Goal: Find specific page/section: Find specific page/section

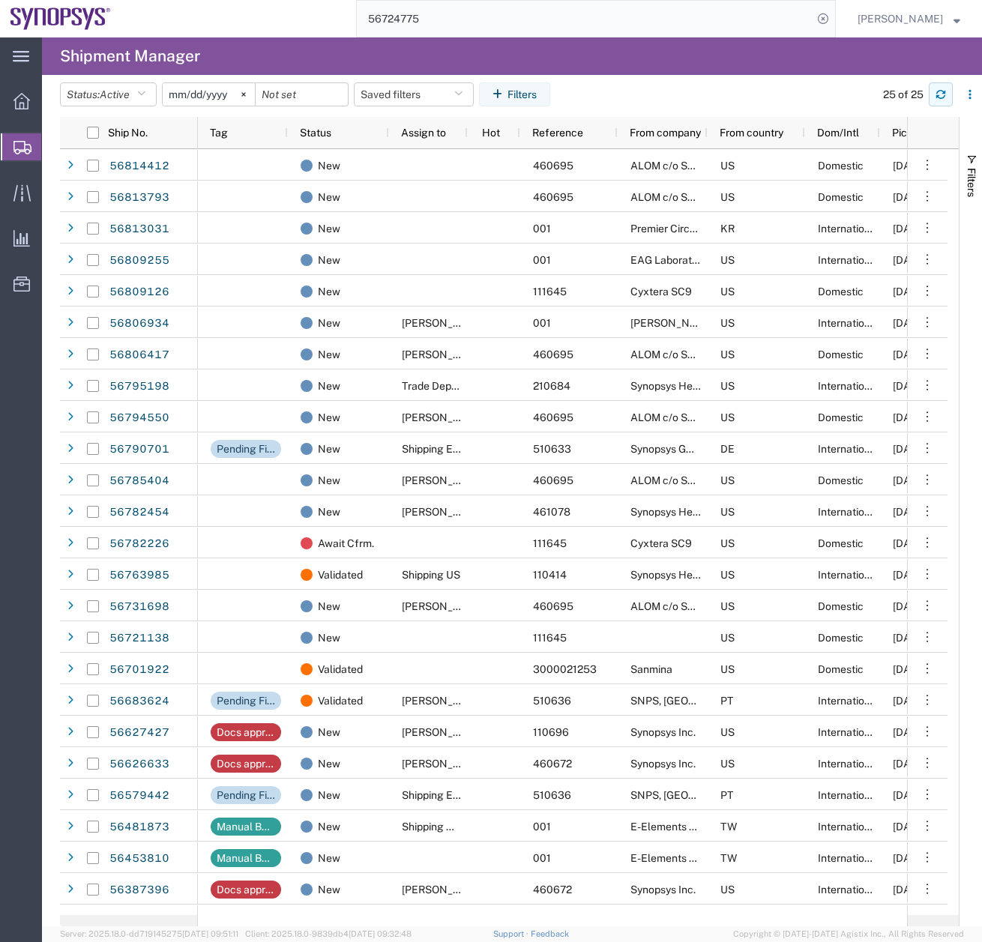
click at [938, 91] on icon "button" at bounding box center [940, 92] width 9 height 4
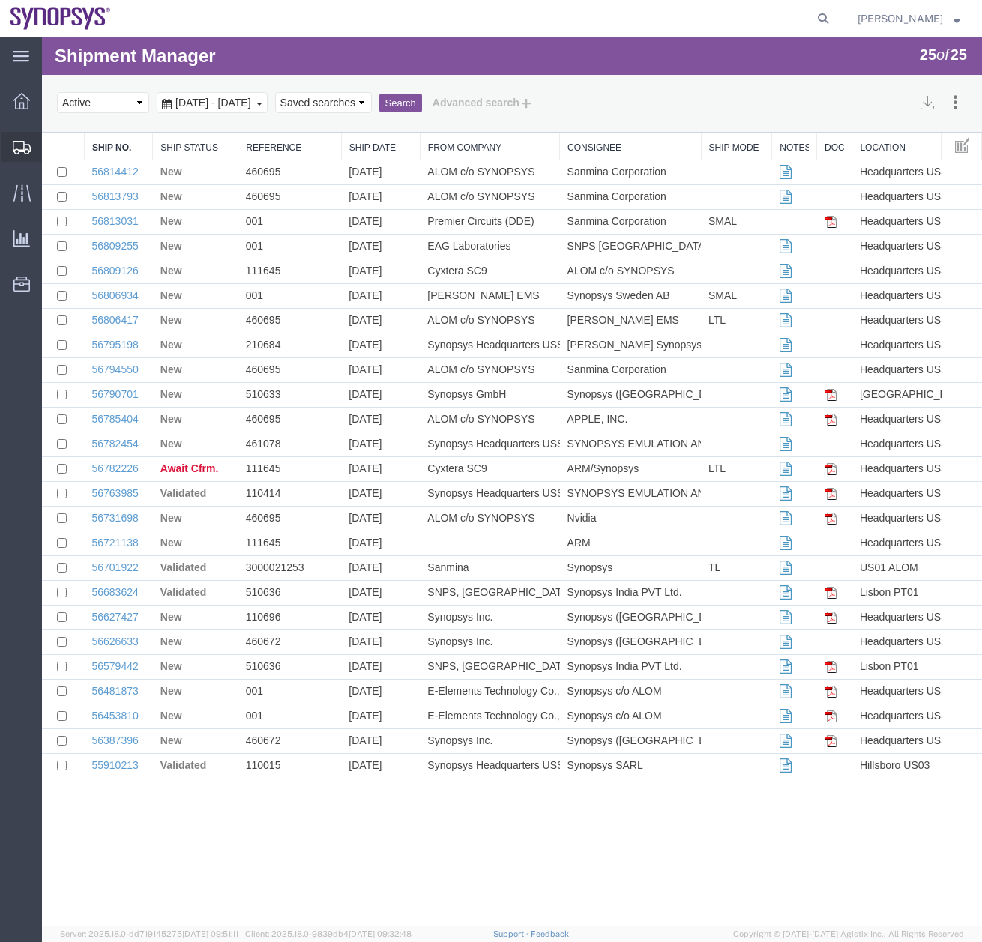
click at [20, 143] on icon at bounding box center [22, 147] width 18 height 13
